Goal: Task Accomplishment & Management: Complete application form

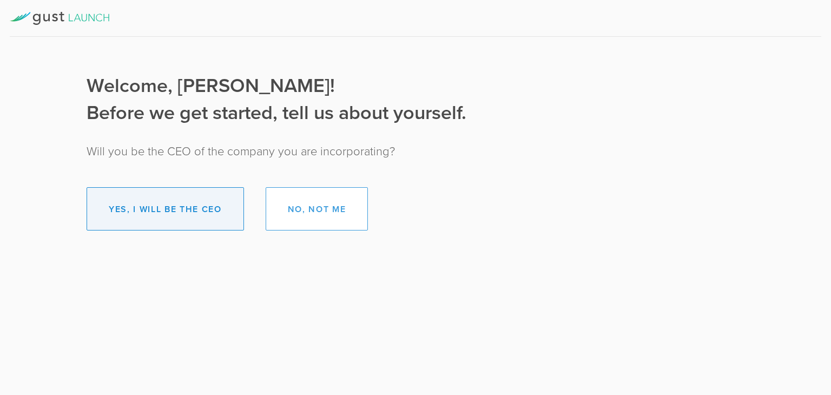
click at [214, 203] on button "Yes, I will be the CEO" at bounding box center [165, 208] width 157 height 43
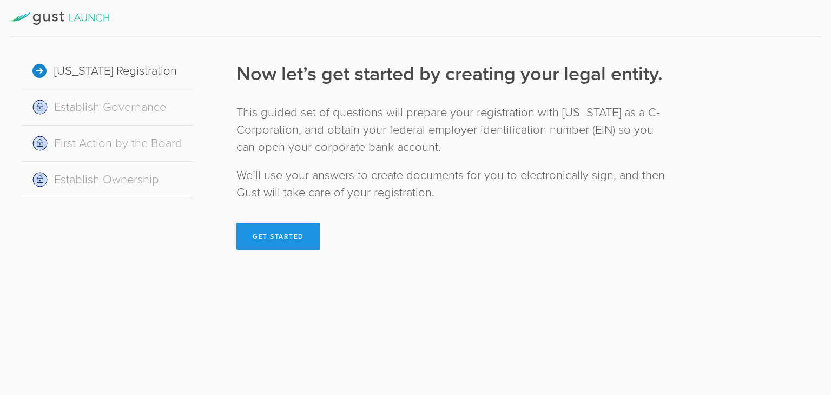
click at [274, 238] on button "Get Started" at bounding box center [278, 236] width 84 height 27
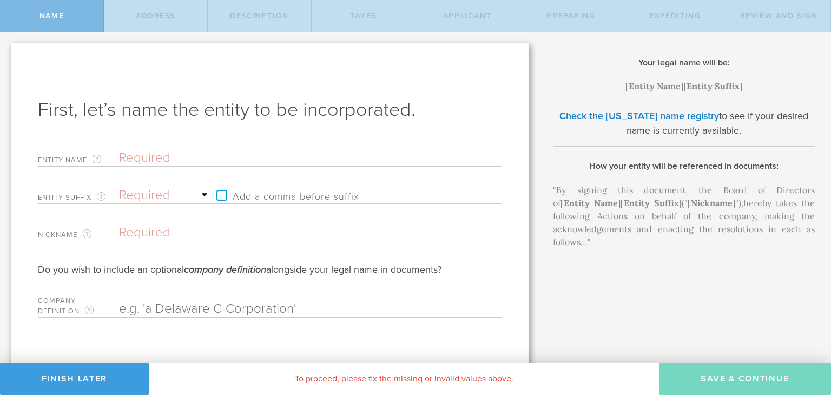
click at [158, 161] on input "text" at bounding box center [291, 158] width 345 height 16
type input "R"
type input "Re"
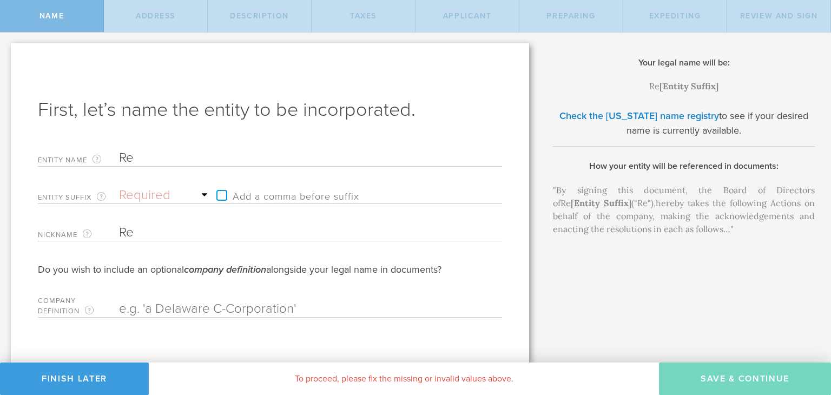
type input "ReP"
type input "RePl"
type input "RePla"
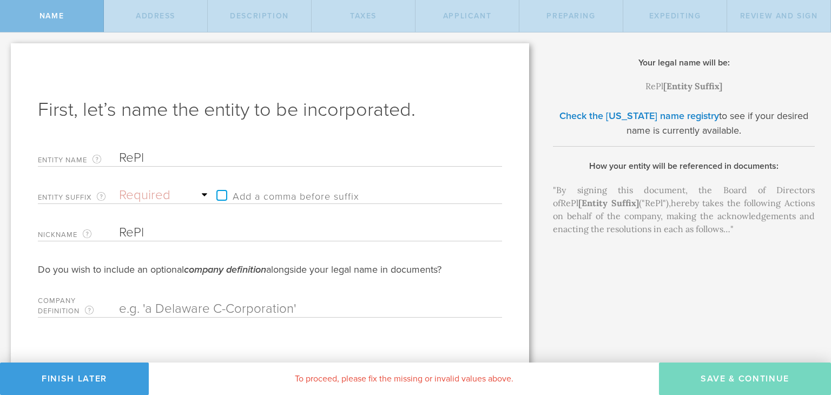
type input "RePla"
type input "RePlas"
type input "RePlast"
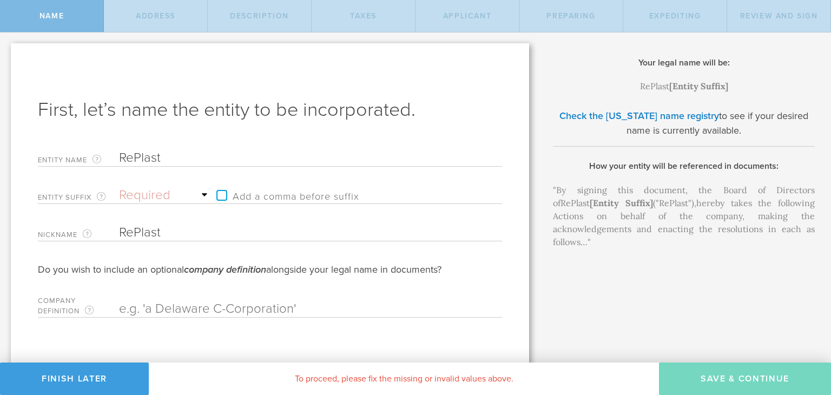
type input "RePlasti"
type input "RePlastic"
type input "RePlastic C"
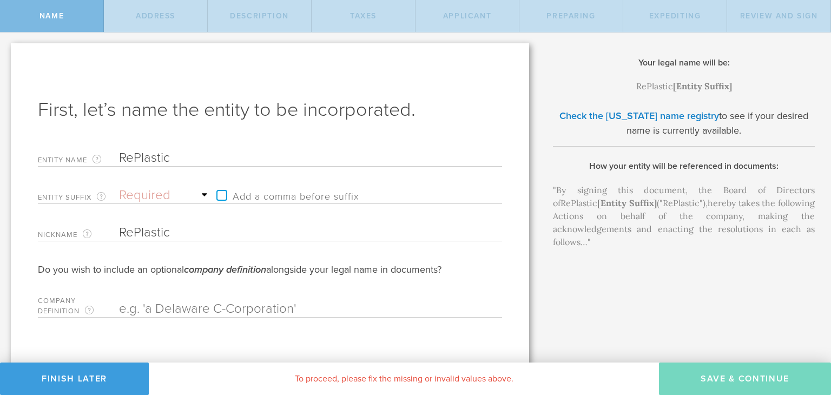
type input "RePlastic C"
type input "RePlastic Co"
type input "RePlastic Cor"
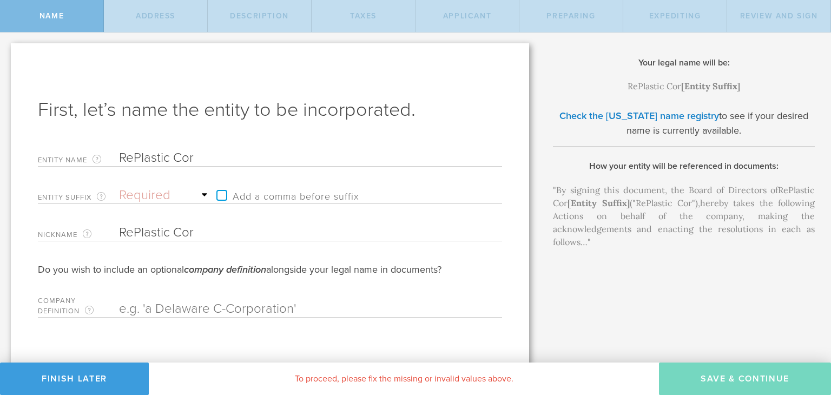
type input "RePlastic Corp"
type input "RePlastic Corpo"
type input "RePlastic Corpor"
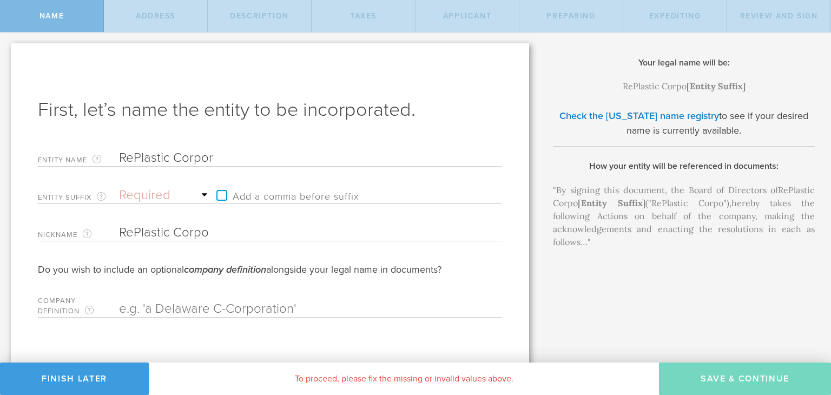
type input "RePlastic Corpor"
type input "RePlastic Corpora"
type input "RePlastic Corporat"
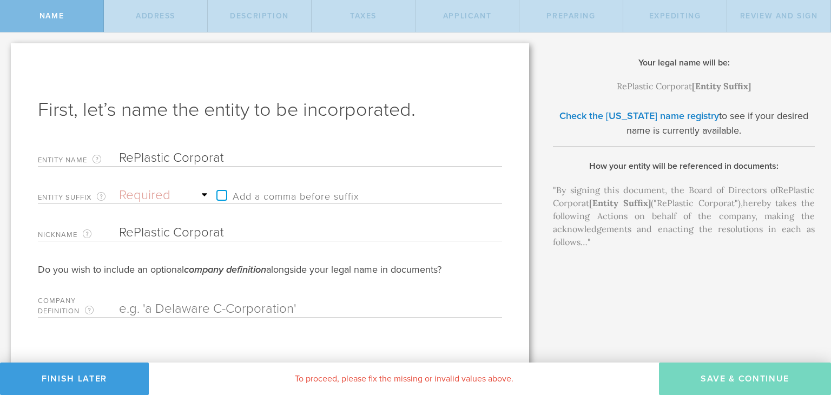
type input "RePlastic Corporati"
type input "RePlastic Corporatio"
type input "RePlastic Corporation"
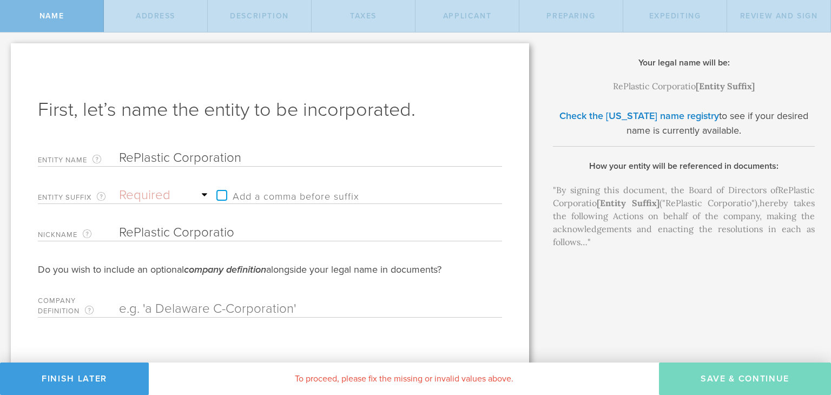
type input "RePlastic Corporation"
click at [128, 193] on select "Required Association Club Co. Company Corp. Corporation Foundation Fund Inc. In…" at bounding box center [165, 195] width 92 height 16
select select "corporation"
click at [119, 187] on select "Required Association Club Co. Company Corp. Corporation Foundation Fund Inc. In…" at bounding box center [165, 195] width 92 height 16
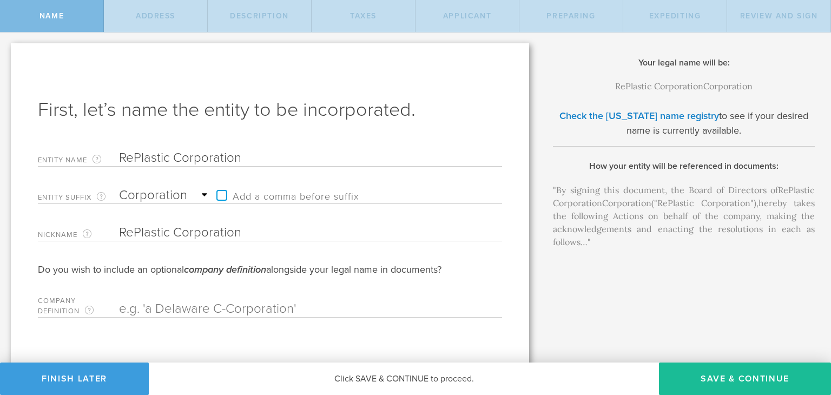
drag, startPoint x: 249, startPoint y: 157, endPoint x: 175, endPoint y: 163, distance: 74.3
click at [175, 163] on input "RePlastic Corporation" at bounding box center [291, 158] width 345 height 16
type input "RePlastic"
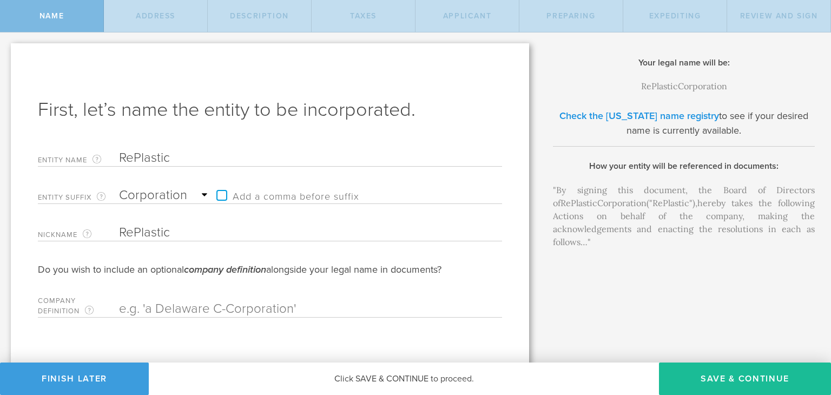
click at [612, 112] on link "Check the [US_STATE] name registry" at bounding box center [639, 116] width 160 height 12
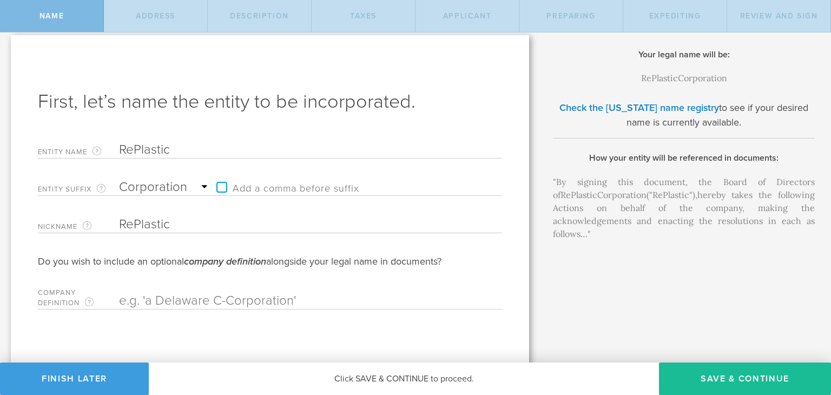
scroll to position [10, 0]
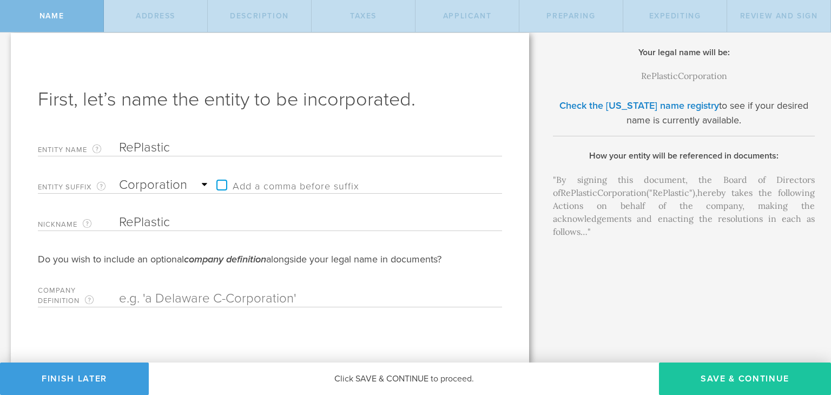
click at [735, 377] on button "Save & Continue" at bounding box center [745, 378] width 172 height 32
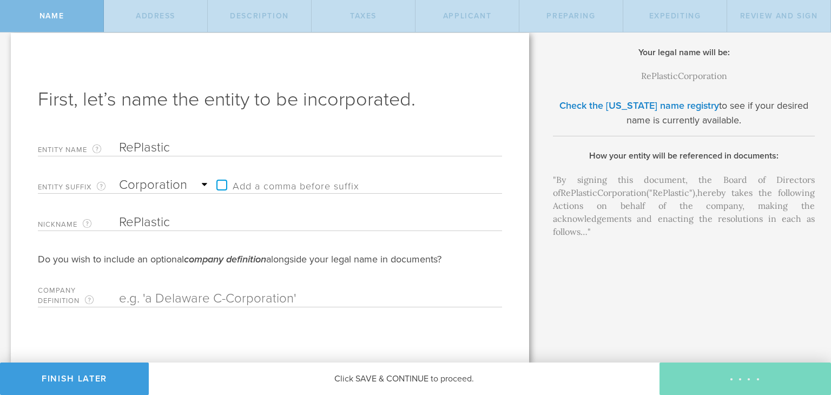
checkbox input "true"
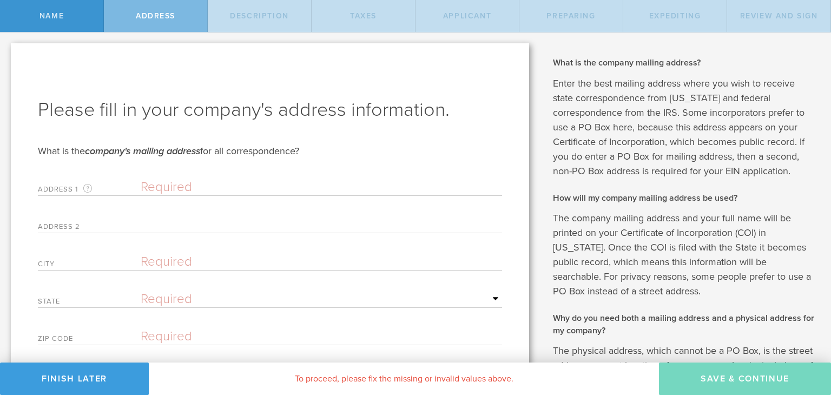
click at [164, 183] on input "text" at bounding box center [321, 187] width 361 height 16
type input "[STREET_ADDRESS]"
type input "PMB 316"
type input "[DEMOGRAPHIC_DATA]"
type input "00820"
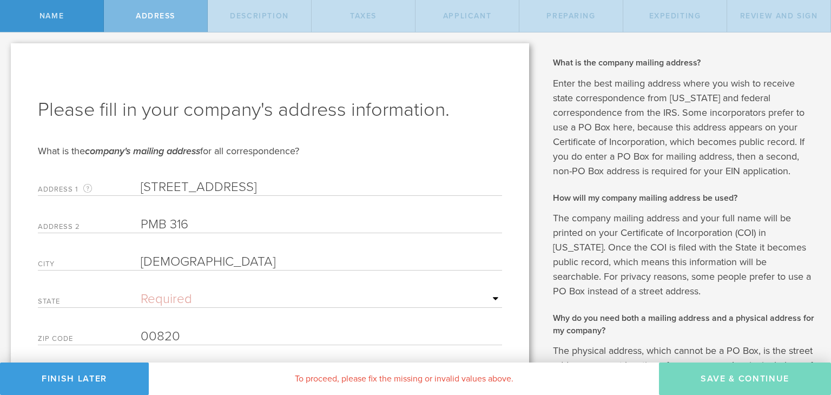
type input "Biz CC"
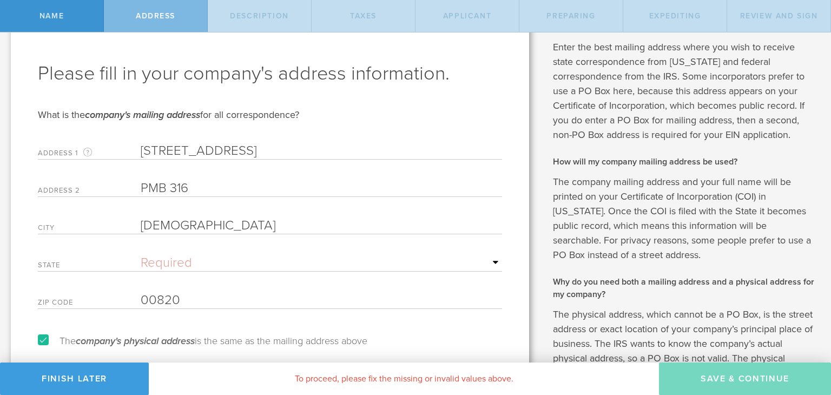
scroll to position [54, 0]
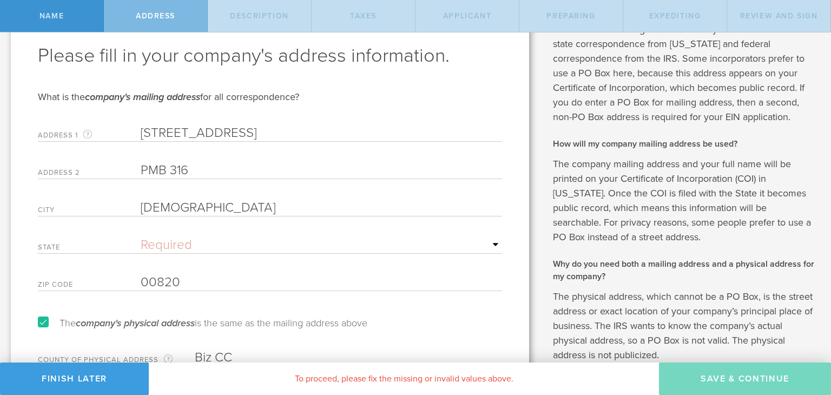
click at [189, 244] on select "Required [US_STATE] [US_STATE] [US_STATE] [US_STATE] [US_STATE] [US_STATE] [US_…" at bounding box center [321, 245] width 361 height 16
select select "FL"
click at [141, 237] on select "Required [US_STATE] [US_STATE] [US_STATE] [US_STATE] [US_STATE] [US_STATE] [US_…" at bounding box center [321, 245] width 361 height 16
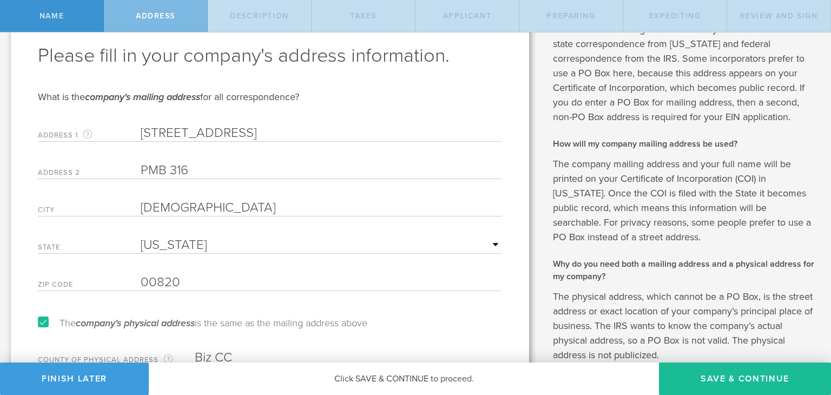
drag, startPoint x: 297, startPoint y: 135, endPoint x: 148, endPoint y: 144, distance: 150.1
click at [148, 144] on form "Please fill in your company's address information. What is the company's mailin…" at bounding box center [270, 204] width 464 height 323
type input "6"
type input "[STREET_ADDRESS]"
type input "[GEOGRAPHIC_DATA]"
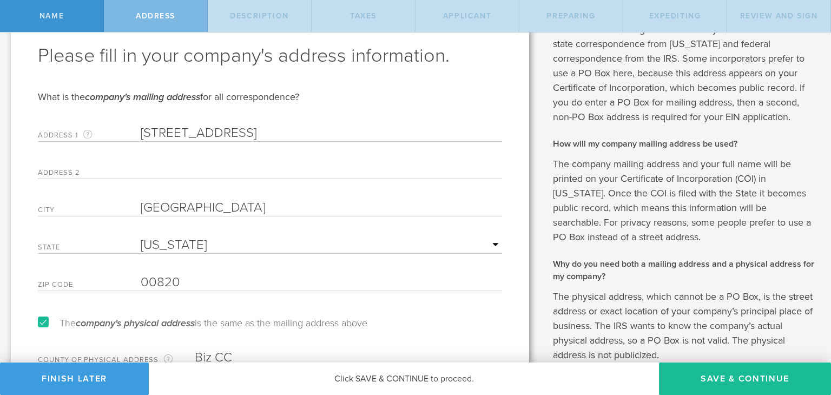
click at [192, 285] on input "00820" at bounding box center [321, 282] width 361 height 16
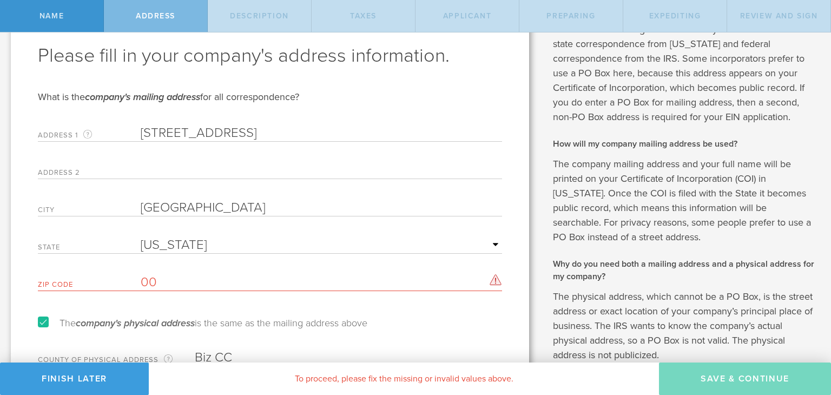
type input "0"
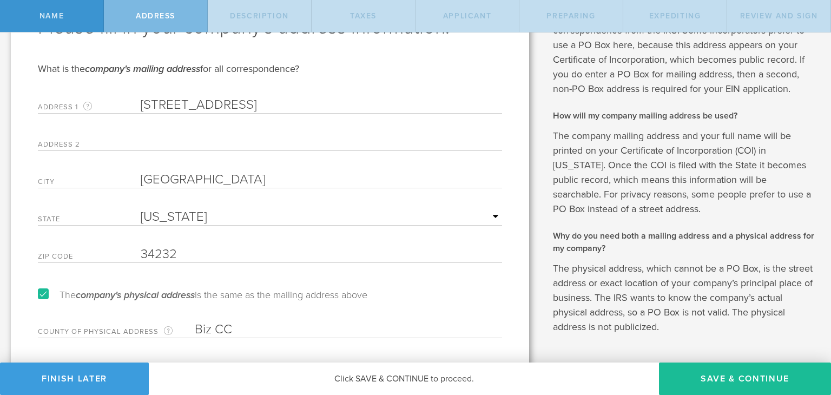
scroll to position [118, 0]
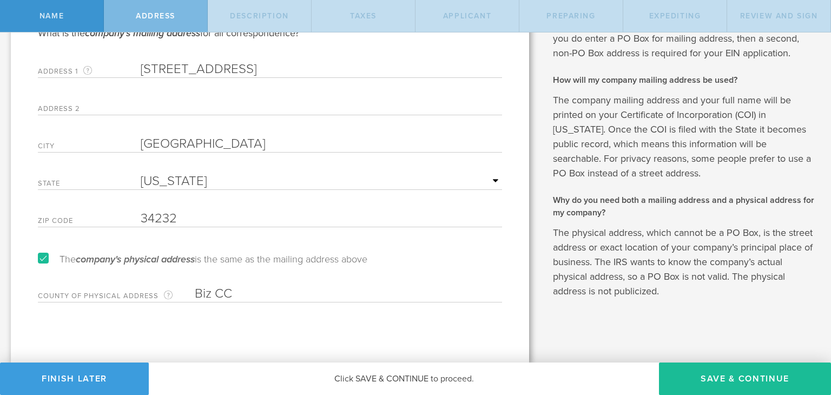
type input "34232"
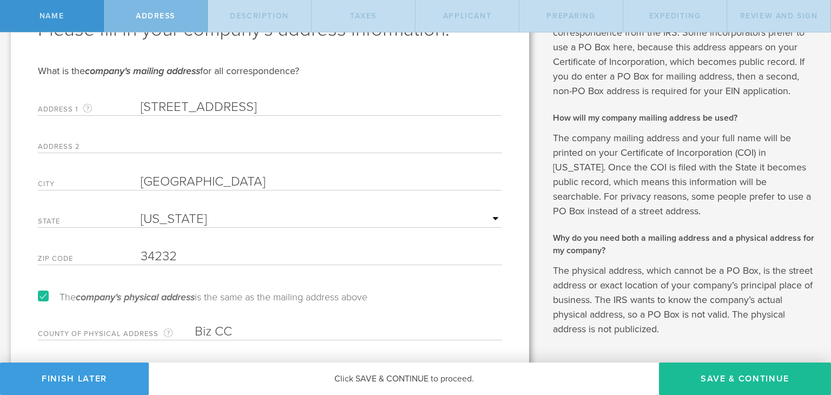
scroll to position [0, 0]
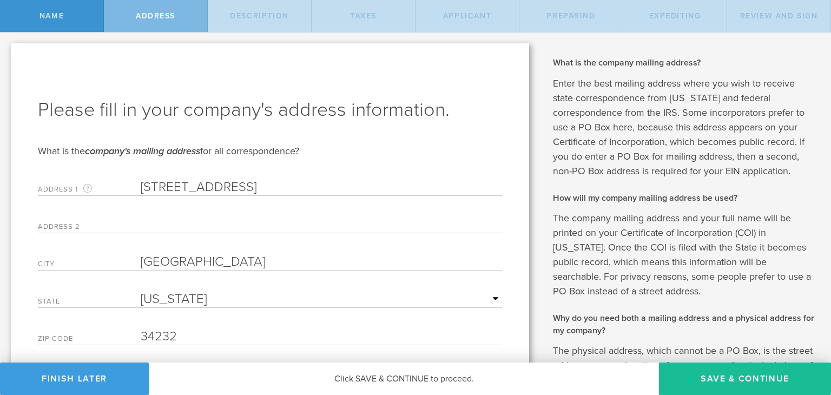
click at [163, 215] on div "Address 2" at bounding box center [270, 222] width 464 height 22
click at [163, 223] on input "text" at bounding box center [321, 224] width 361 height 16
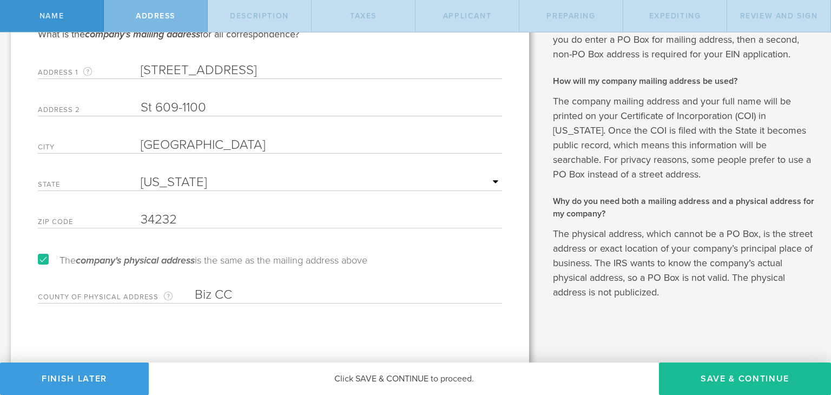
scroll to position [118, 0]
type input "St 609-1100"
click at [391, 247] on form "Please fill in your company's address information. What is the company's mailin…" at bounding box center [270, 140] width 464 height 323
click at [718, 375] on button "Save & Continue" at bounding box center [745, 378] width 172 height 32
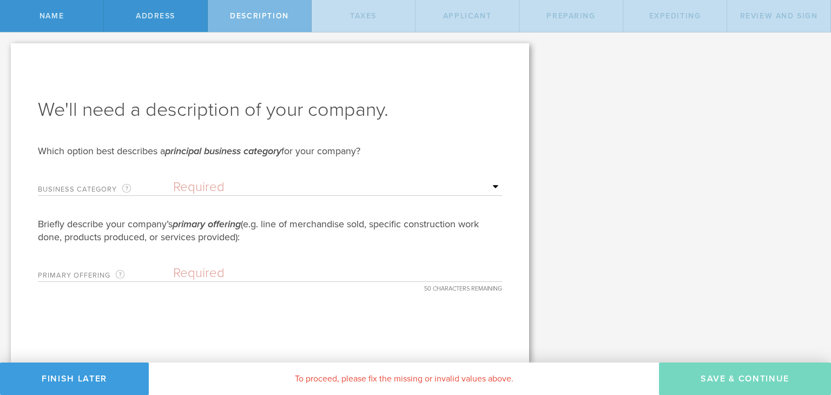
scroll to position [0, 0]
click at [219, 189] on select "Required Accommodation & food service Construction Finance & insurance Health c…" at bounding box center [337, 187] width 329 height 16
select select "other"
click at [173, 179] on select "Required Accommodation & food service Construction Finance & insurance Health c…" at bounding box center [337, 187] width 329 height 16
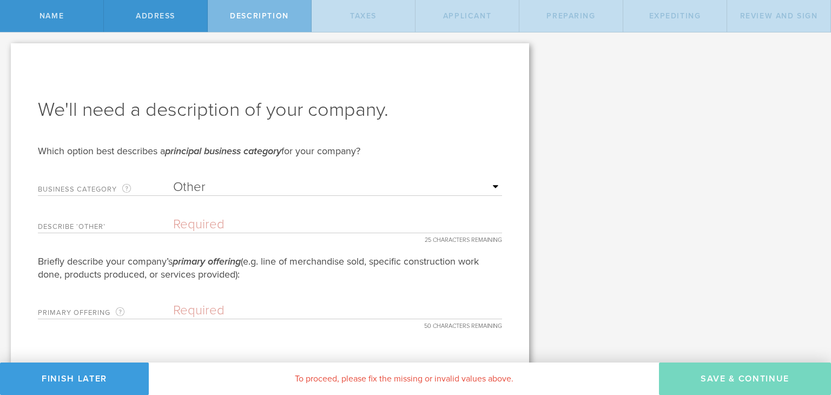
click at [223, 228] on input "text" at bounding box center [337, 224] width 329 height 16
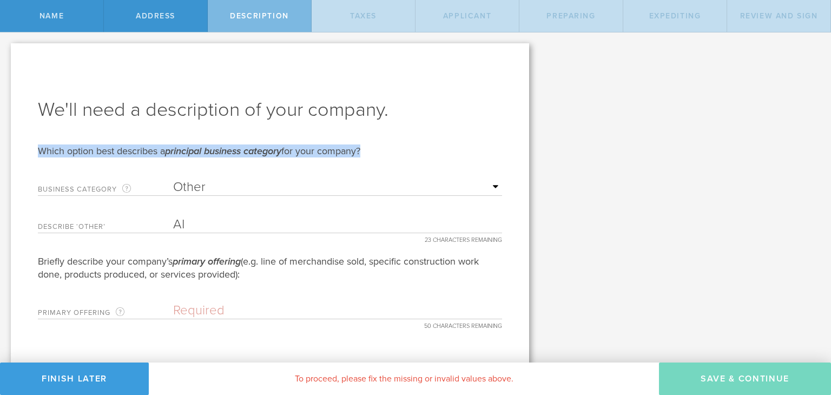
drag, startPoint x: 363, startPoint y: 150, endPoint x: 41, endPoint y: 154, distance: 322.3
click at [41, 154] on div "Which option best describes a principal business category for your company?" at bounding box center [270, 150] width 464 height 13
copy div "Which option best describes a principal business category for your company"
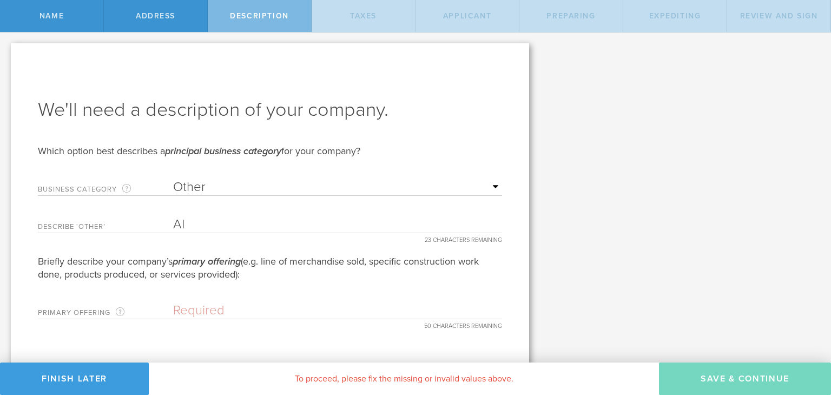
drag, startPoint x: 188, startPoint y: 216, endPoint x: 169, endPoint y: 223, distance: 20.2
click at [169, 223] on div "Describe ‘Other’ AI 23 CHARACTERS REMAINING" at bounding box center [270, 222] width 464 height 22
drag, startPoint x: 248, startPoint y: 273, endPoint x: 37, endPoint y: 262, distance: 211.1
click at [38, 262] on div "Briefly describe your company’s primary offering (e.g. line of merchandise sold…" at bounding box center [270, 268] width 464 height 26
copy div "Briefly describe your company’s primary offering (e.g. line of merchandise sold…"
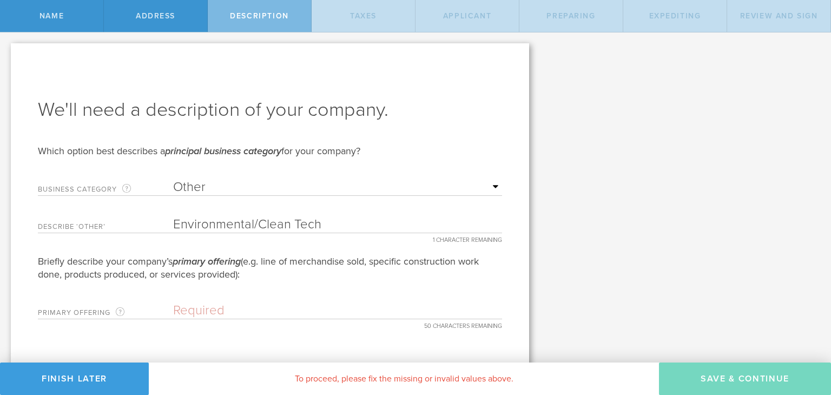
drag, startPoint x: 287, startPoint y: 227, endPoint x: 252, endPoint y: 228, distance: 34.6
click at [252, 228] on input "Environmental/Clean Tech" at bounding box center [337, 224] width 329 height 16
click at [281, 225] on input "Environmental Tech" at bounding box center [337, 224] width 329 height 16
type input "Environmental Technology"
click at [244, 272] on div "Briefly describe your company’s primary offering (e.g. line of merchandise sold…" at bounding box center [270, 268] width 464 height 26
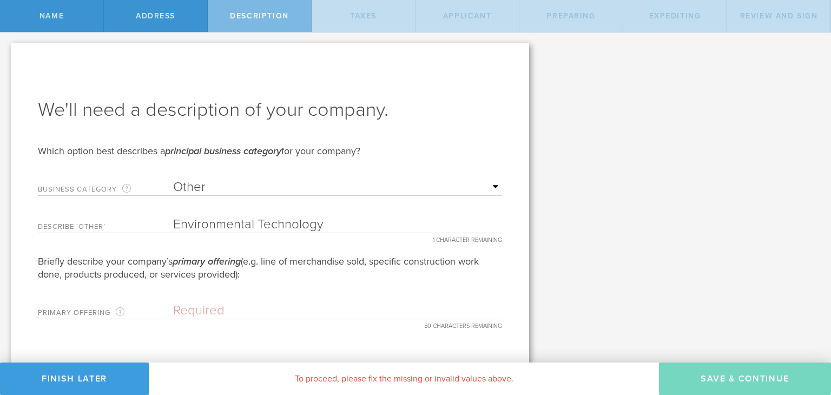
drag, startPoint x: 245, startPoint y: 274, endPoint x: 39, endPoint y: 262, distance: 206.3
click at [39, 262] on div "Briefly describe your company’s primary offering (e.g. line of merchandise sold…" at bounding box center [270, 268] width 464 height 26
copy div "Briefly describe your company’s primary offering (e.g. line of merchandise sold…"
click at [175, 318] on div "Primary Offering Your company’s line of business in more detail (such as, type …" at bounding box center [270, 308] width 464 height 22
click at [202, 308] on input "text" at bounding box center [337, 310] width 329 height 16
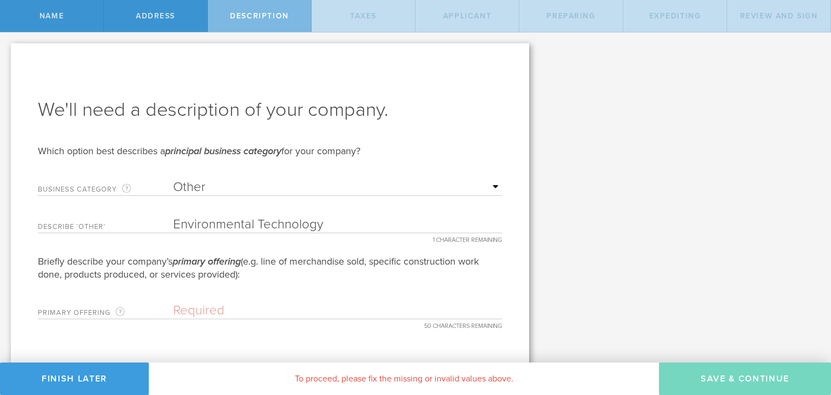
paste input "Design & support recycling machines"
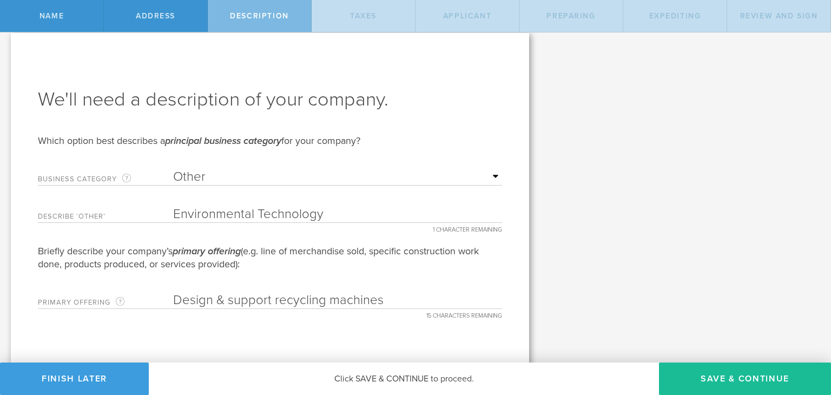
scroll to position [12, 0]
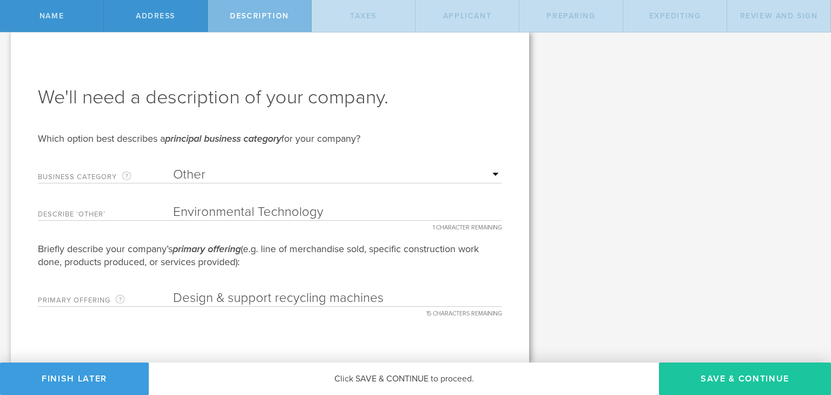
type input "Design & support recycling machines"
click at [752, 377] on button "Save & Continue" at bounding box center [745, 378] width 172 height 32
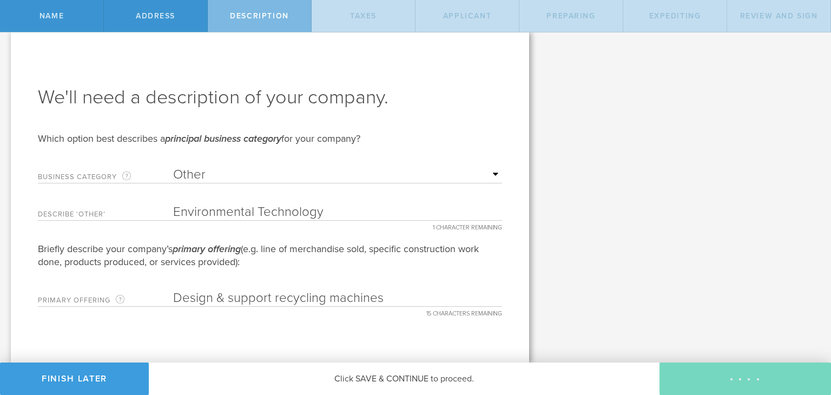
scroll to position [0, 0]
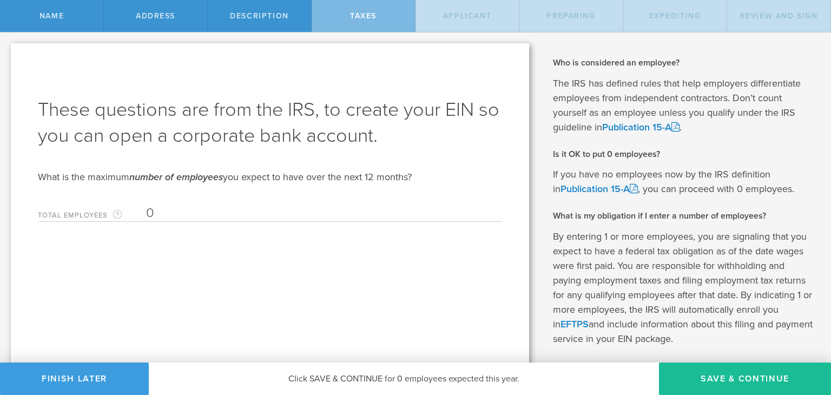
click at [146, 212] on input "0" at bounding box center [321, 213] width 350 height 16
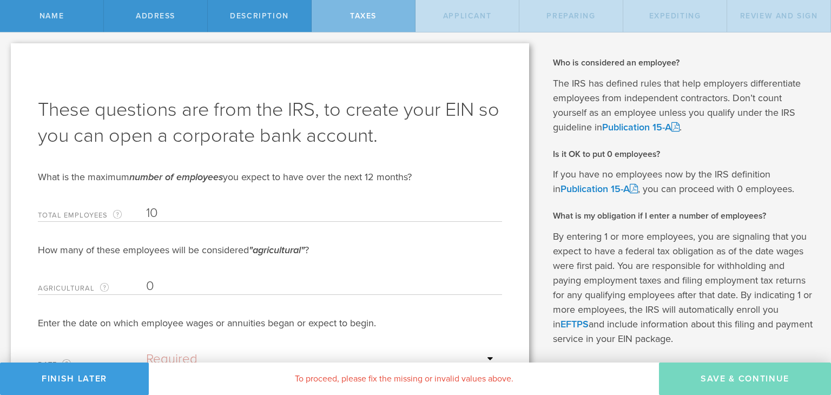
type input "10"
click at [152, 287] on input "0" at bounding box center [321, 286] width 350 height 16
type input "0"
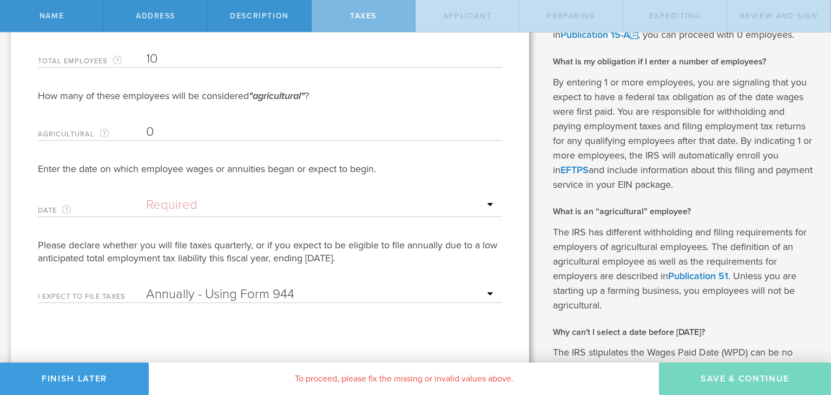
scroll to position [216, 0]
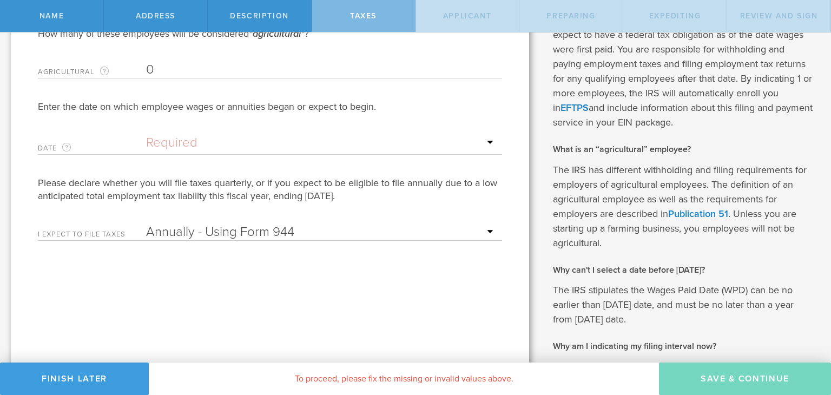
click at [191, 142] on input "text" at bounding box center [321, 143] width 350 height 16
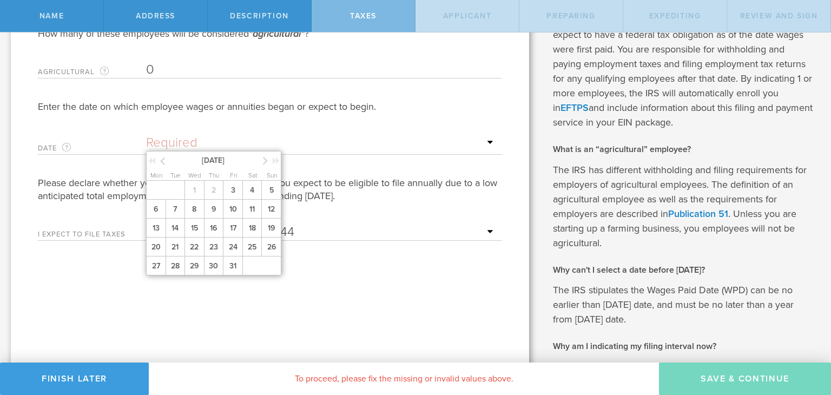
click at [162, 160] on icon at bounding box center [162, 161] width 5 height 14
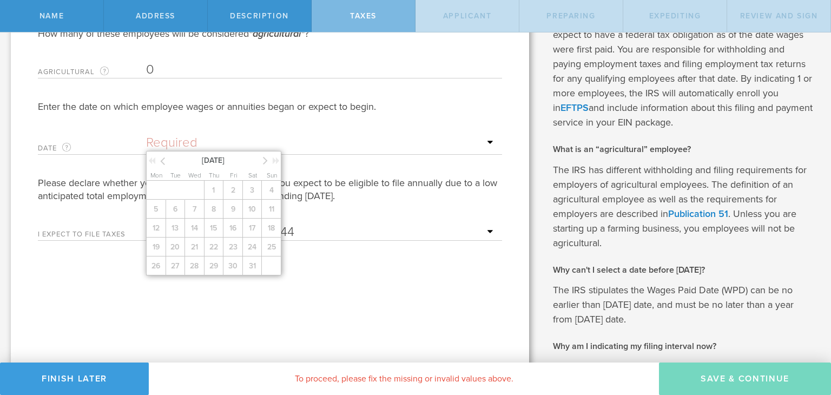
click at [162, 160] on icon at bounding box center [162, 161] width 5 height 14
click at [264, 162] on icon at bounding box center [265, 161] width 5 height 14
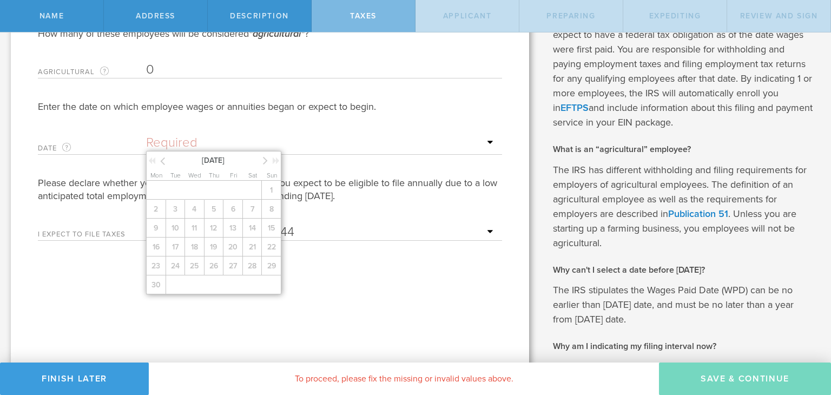
click at [264, 162] on icon at bounding box center [265, 161] width 5 height 14
click at [263, 161] on icon at bounding box center [265, 161] width 5 height 14
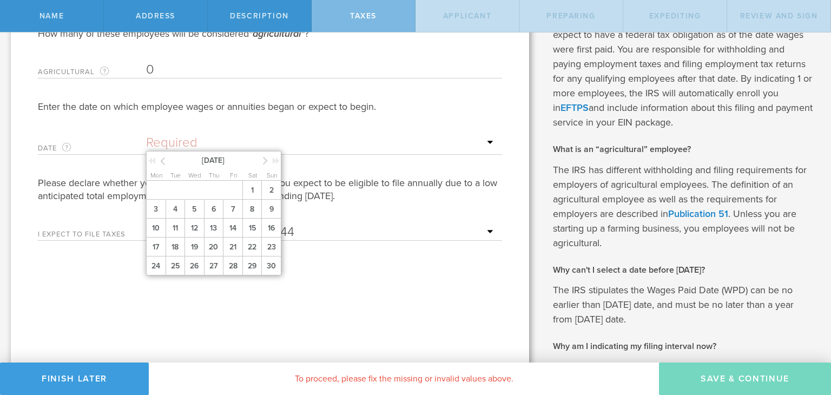
click at [247, 192] on span "1" at bounding box center [251, 190] width 19 height 19
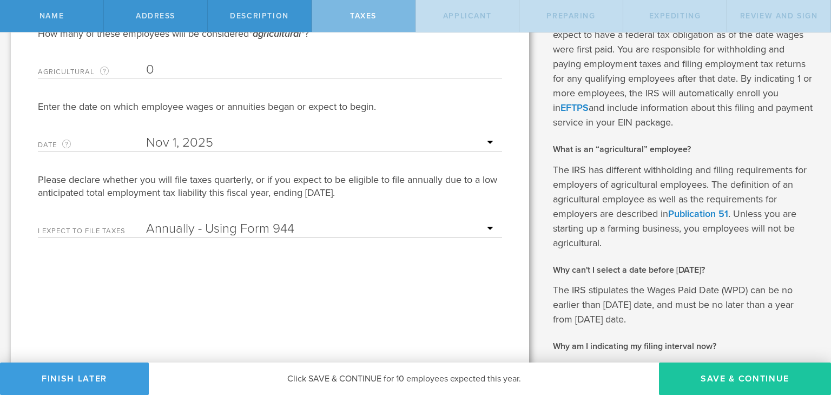
click at [718, 374] on button "Save & Continue" at bounding box center [745, 378] width 172 height 32
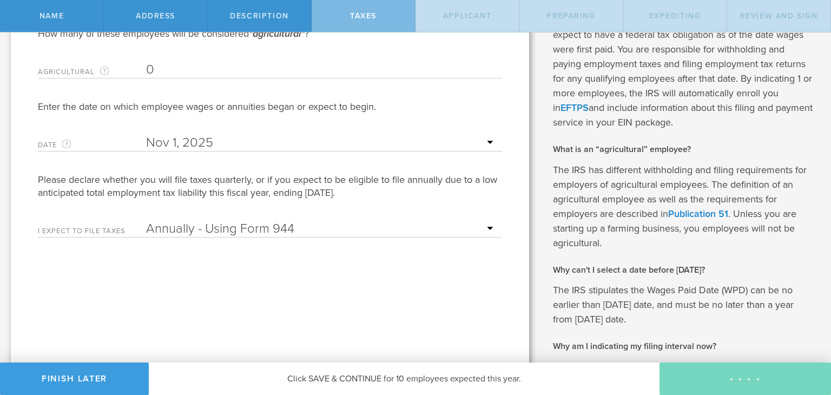
type input "CEO"
select select "US"
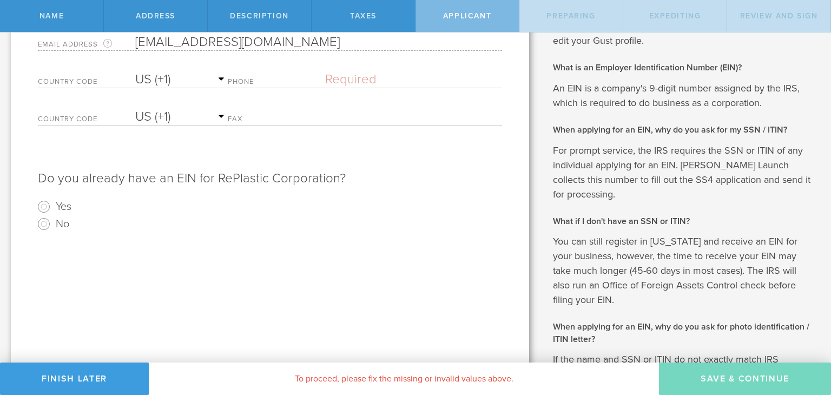
scroll to position [0, 0]
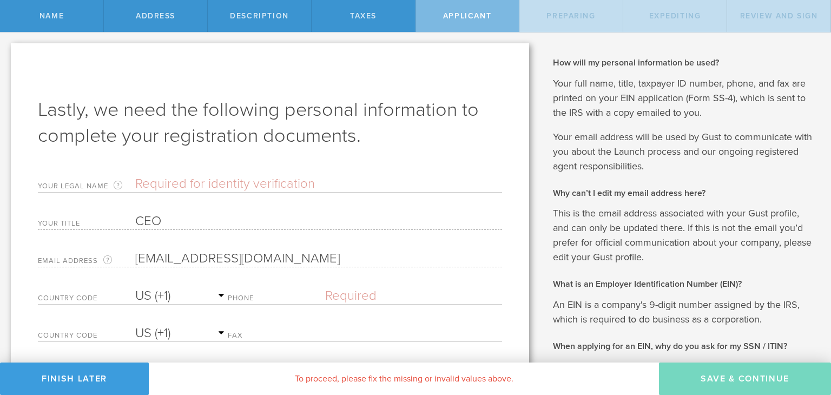
click at [158, 182] on input "text" at bounding box center [318, 184] width 367 height 16
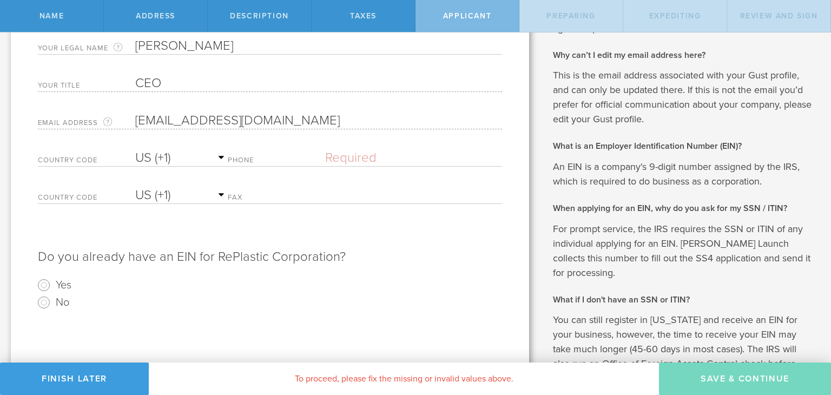
scroll to position [162, 0]
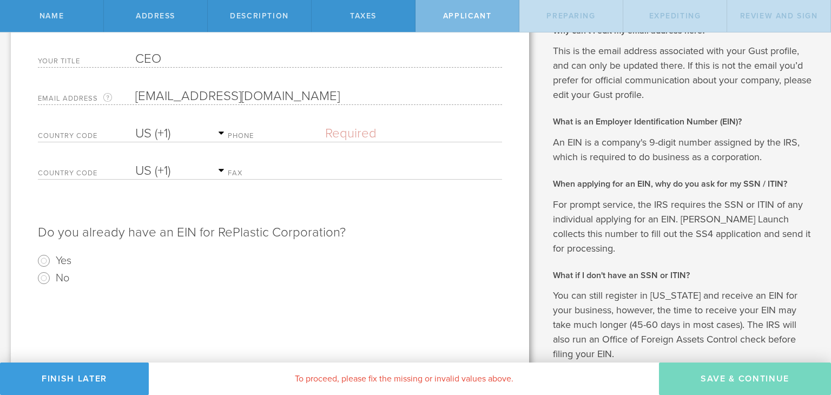
type input "[PERSON_NAME]"
click at [342, 130] on input "text" at bounding box center [413, 133] width 177 height 16
type input "[PHONE_NUMBER]"
click at [43, 277] on input "No" at bounding box center [43, 277] width 17 height 17
radio input "true"
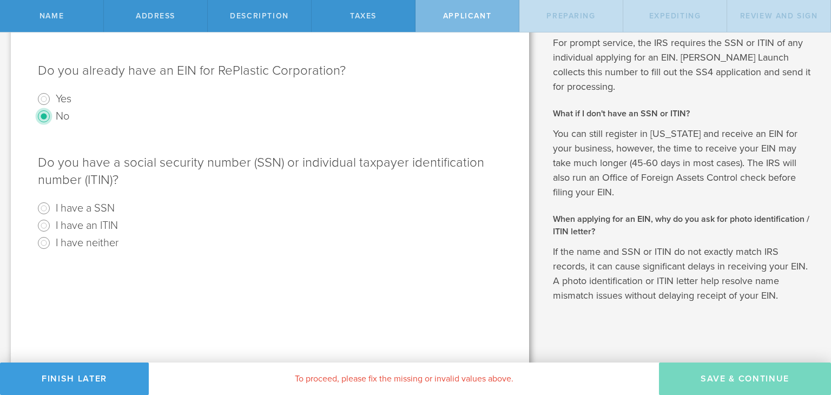
scroll to position [324, 0]
click at [47, 204] on input "I have a SSN" at bounding box center [43, 207] width 17 height 17
radio input "true"
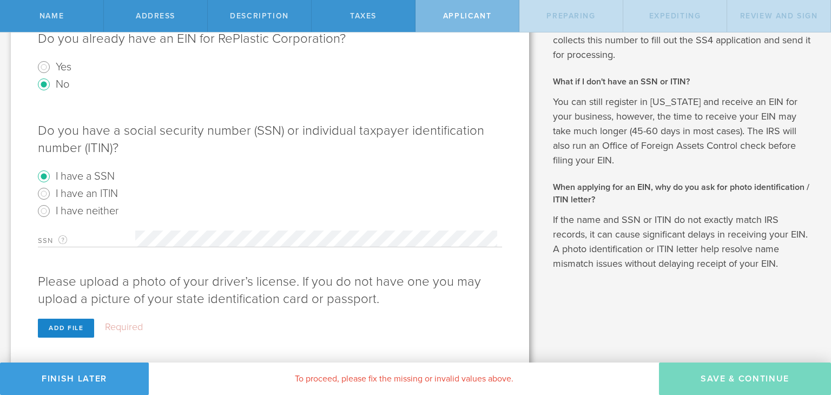
scroll to position [371, 0]
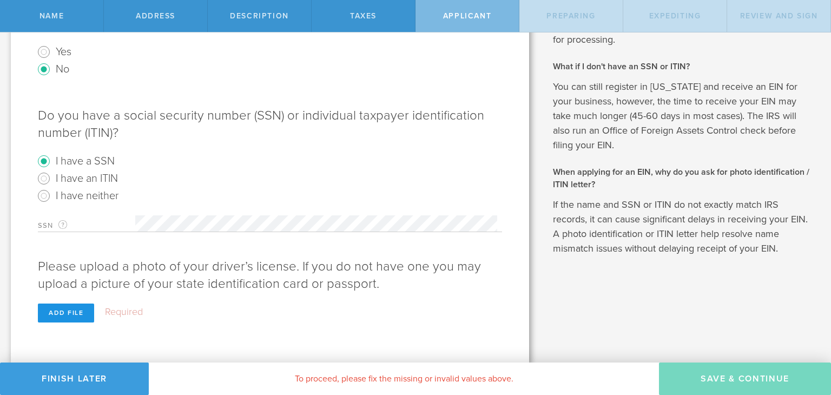
click at [59, 312] on div "Add file" at bounding box center [66, 312] width 56 height 19
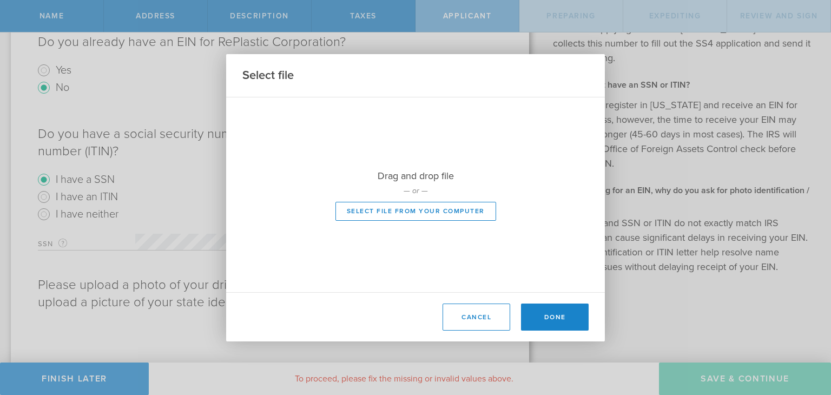
scroll to position [352, 0]
click at [431, 214] on button "Select file from your computer" at bounding box center [415, 211] width 161 height 19
click at [391, 212] on button "Select file from your computer" at bounding box center [415, 211] width 161 height 19
type input "C:\fakepath\IMG_1147.jpg"
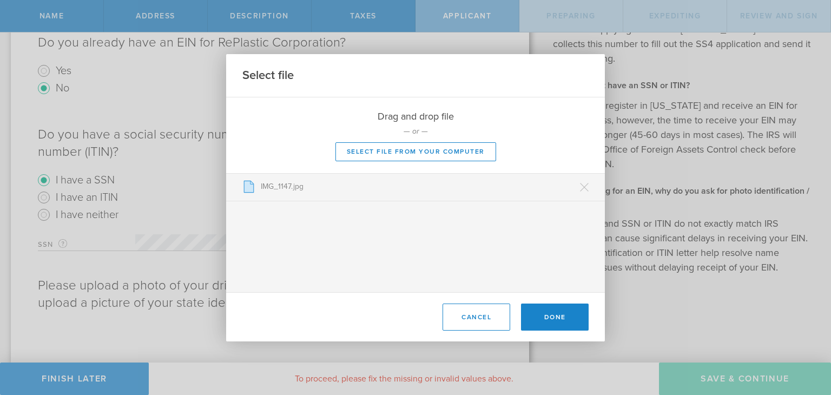
click at [549, 313] on button "Done" at bounding box center [555, 316] width 68 height 27
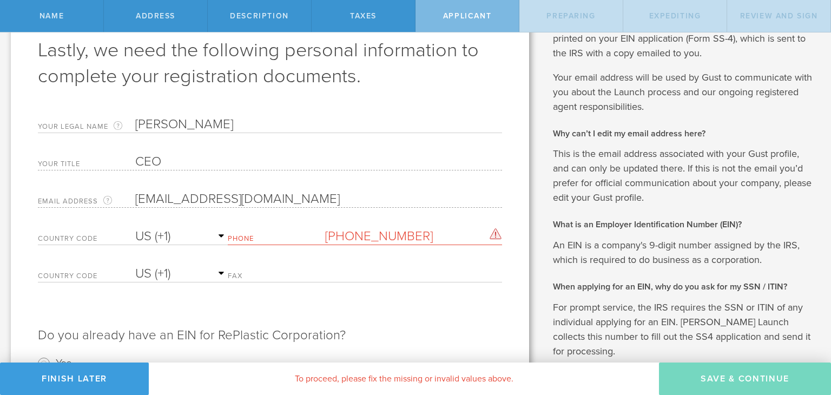
scroll to position [52, 0]
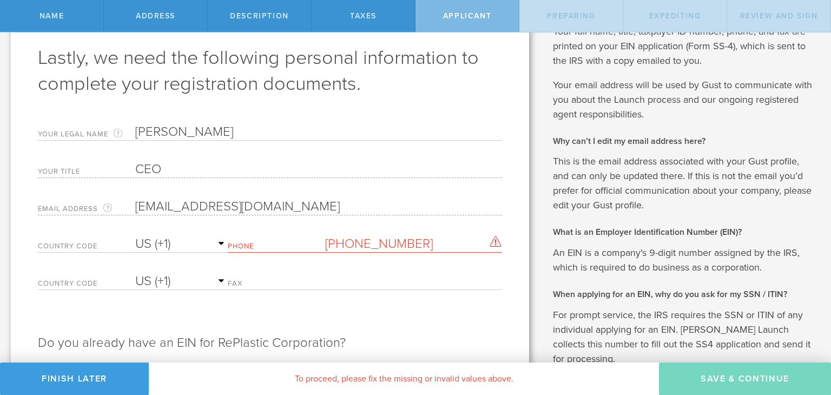
drag, startPoint x: 275, startPoint y: 247, endPoint x: 293, endPoint y: 249, distance: 17.5
click at [281, 248] on label "Phone" at bounding box center [276, 247] width 97 height 9
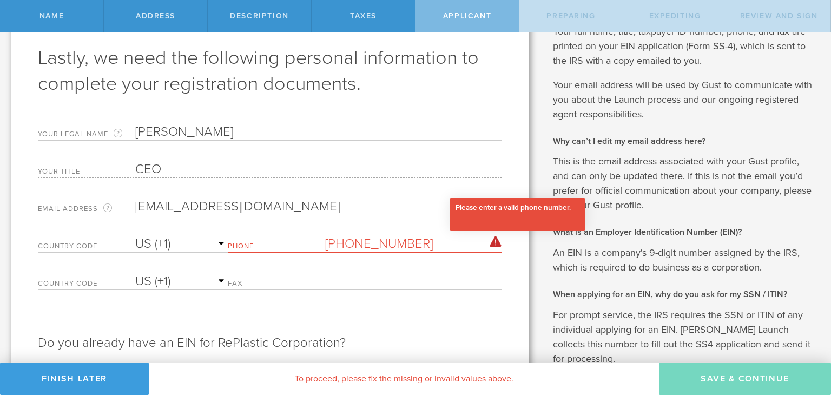
click at [490, 238] on div "Please enter a valid phone number." at bounding box center [495, 241] width 12 height 11
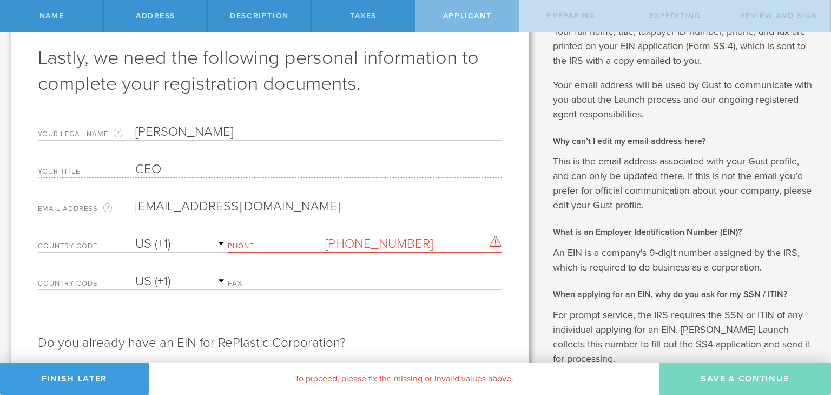
drag, startPoint x: 413, startPoint y: 253, endPoint x: 421, endPoint y: 254, distance: 8.2
click at [414, 253] on div "Country Code AC (+247) AD (+376) AE (+971) AF (+93) AG (+1) AI (+1) AL (+355) A…" at bounding box center [270, 248] width 464 height 37
click at [424, 245] on input "[PHONE_NUMBER]" at bounding box center [413, 244] width 177 height 16
drag, startPoint x: 424, startPoint y: 245, endPoint x: 344, endPoint y: 246, distance: 80.0
click at [344, 246] on input "[PHONE_NUMBER]" at bounding box center [413, 244] width 177 height 16
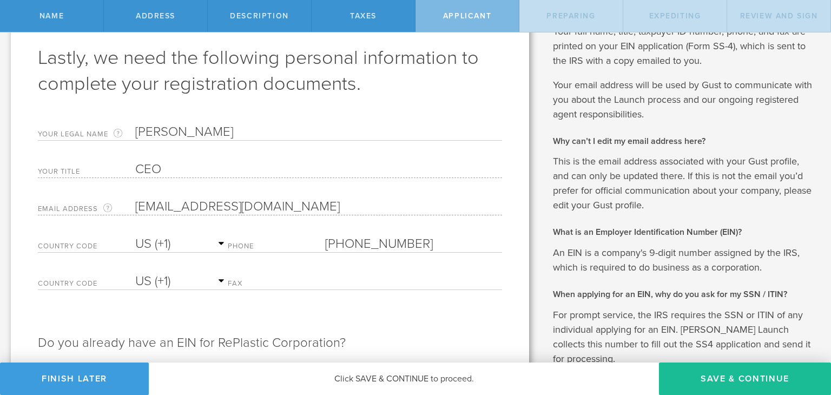
type input "[PHONE_NUMBER]"
drag, startPoint x: 359, startPoint y: 258, endPoint x: 368, endPoint y: 270, distance: 15.0
click at [364, 267] on form "Lastly, we need the following personal information to complete your registratio…" at bounding box center [270, 346] width 464 height 602
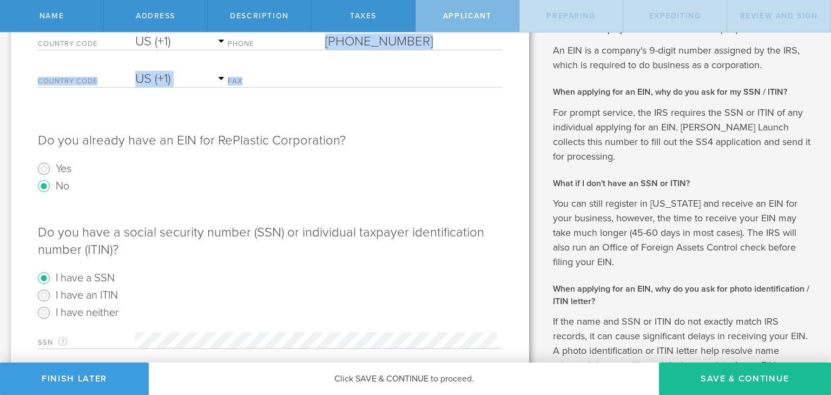
scroll to position [376, 0]
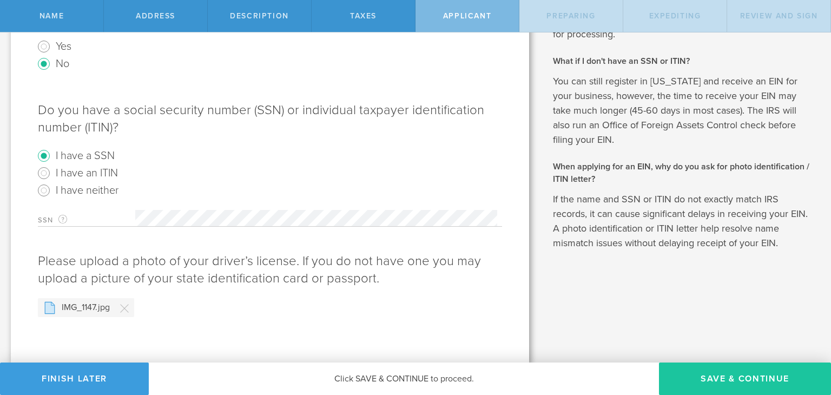
click at [735, 380] on button "Save & Continue" at bounding box center [745, 378] width 172 height 32
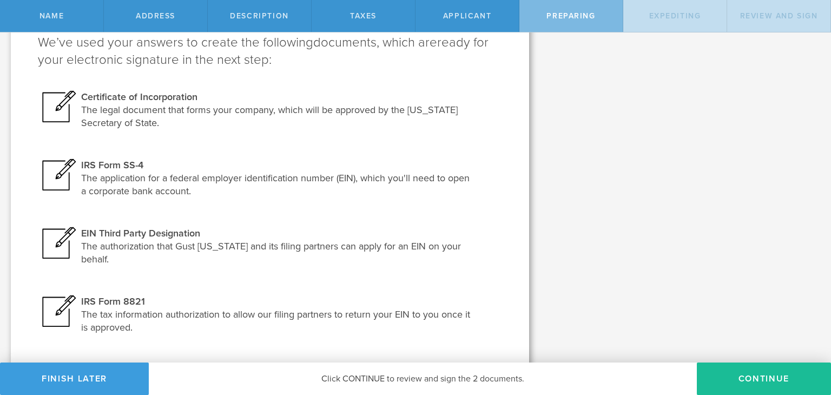
scroll to position [164, 0]
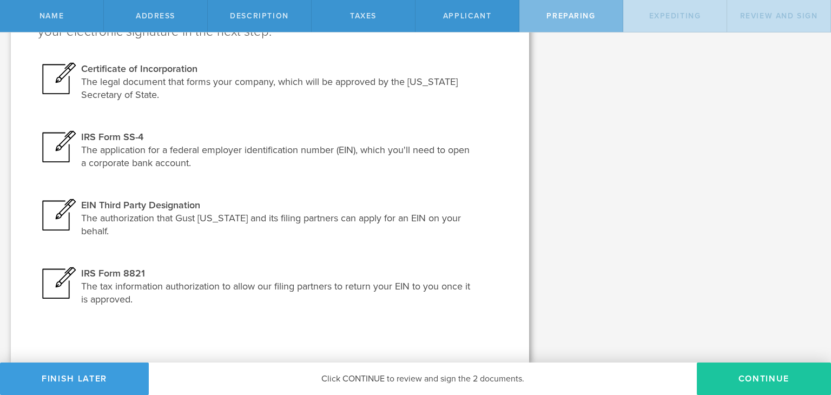
click at [759, 375] on button "Continue" at bounding box center [763, 378] width 134 height 32
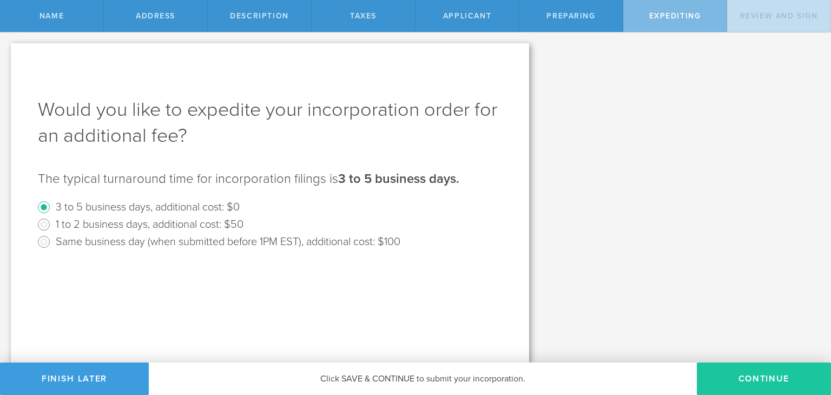
click at [762, 380] on button "Continue" at bounding box center [763, 378] width 134 height 32
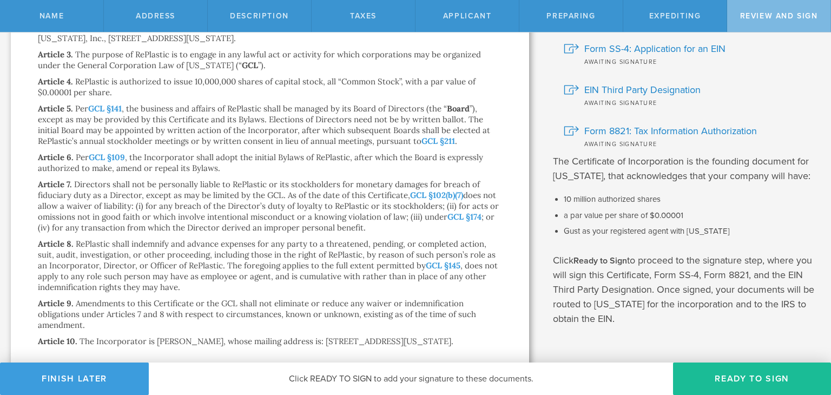
scroll to position [200, 0]
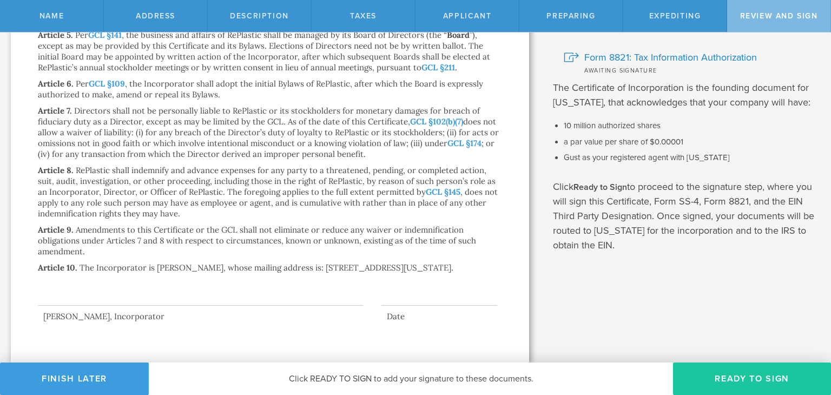
click at [758, 372] on button "Ready to Sign" at bounding box center [752, 378] width 158 height 32
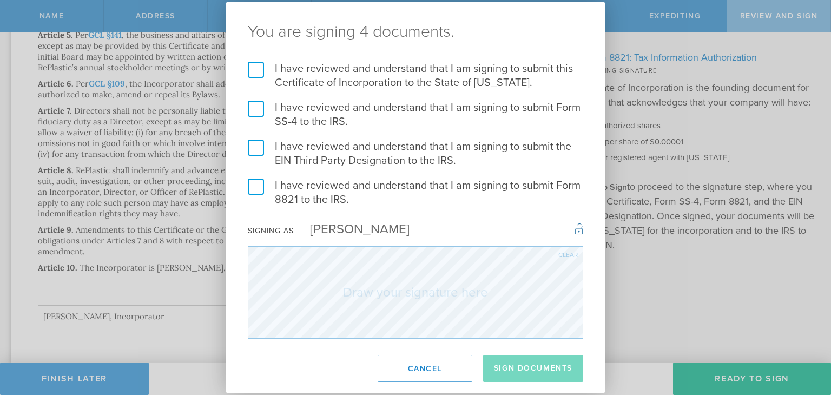
click at [257, 68] on label "I have reviewed and understand that I am signing to submit this Certificate of …" at bounding box center [415, 76] width 335 height 28
click at [0, 0] on input "I have reviewed and understand that I am signing to submit this Certificate of …" at bounding box center [0, 0] width 0 height 0
click at [252, 103] on label "I have reviewed and understand that I am signing to submit Form SS-4 to the IRS." at bounding box center [415, 115] width 335 height 28
click at [0, 0] on input "I have reviewed and understand that I am signing to submit Form SS-4 to the IRS." at bounding box center [0, 0] width 0 height 0
click at [253, 143] on label "I have reviewed and understand that I am signing to submit the EIN Third Party …" at bounding box center [415, 154] width 335 height 28
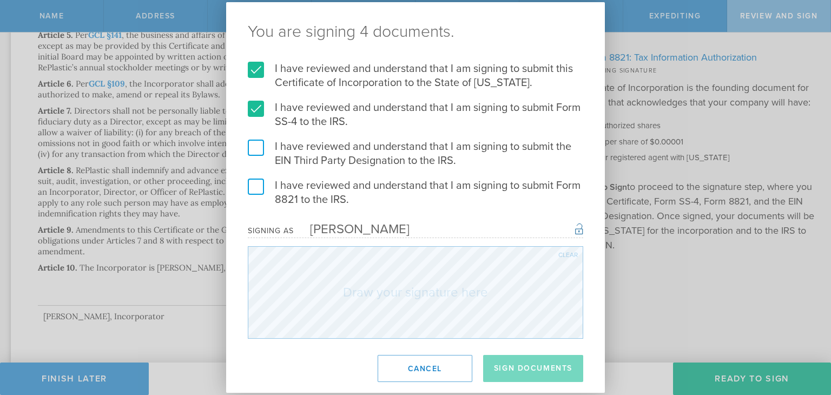
click at [0, 0] on input "I have reviewed and understand that I am signing to submit the EIN Third Party …" at bounding box center [0, 0] width 0 height 0
click at [260, 188] on label "I have reviewed and understand that I am signing to submit Form 8821 to the IRS." at bounding box center [415, 192] width 335 height 28
click at [0, 0] on input "I have reviewed and understand that I am signing to submit Form 8821 to the IRS." at bounding box center [0, 0] width 0 height 0
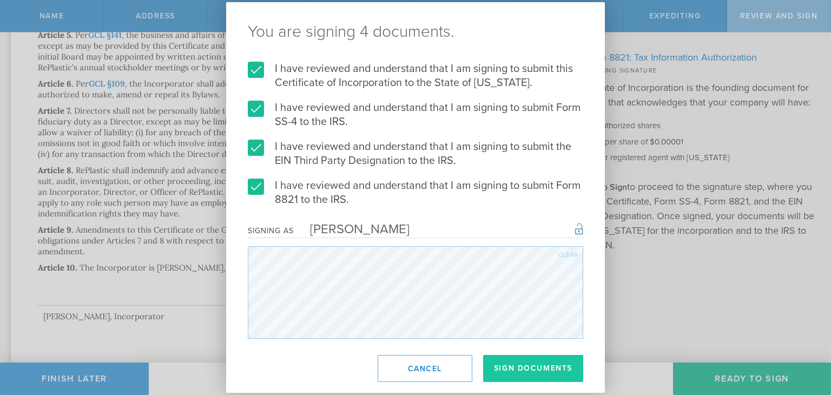
click at [536, 364] on button "Sign Documents" at bounding box center [533, 368] width 100 height 27
